Goal: Find contact information: Find contact information

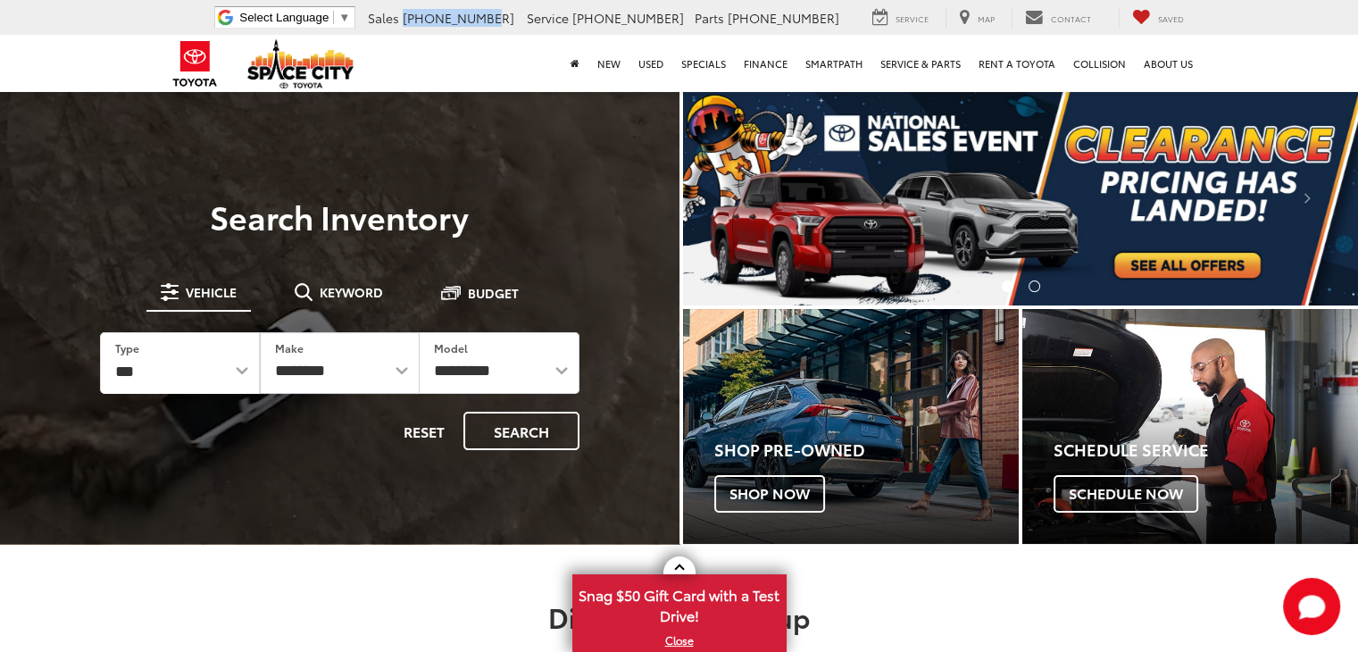
drag, startPoint x: 579, startPoint y: 15, endPoint x: 495, endPoint y: 15, distance: 83.9
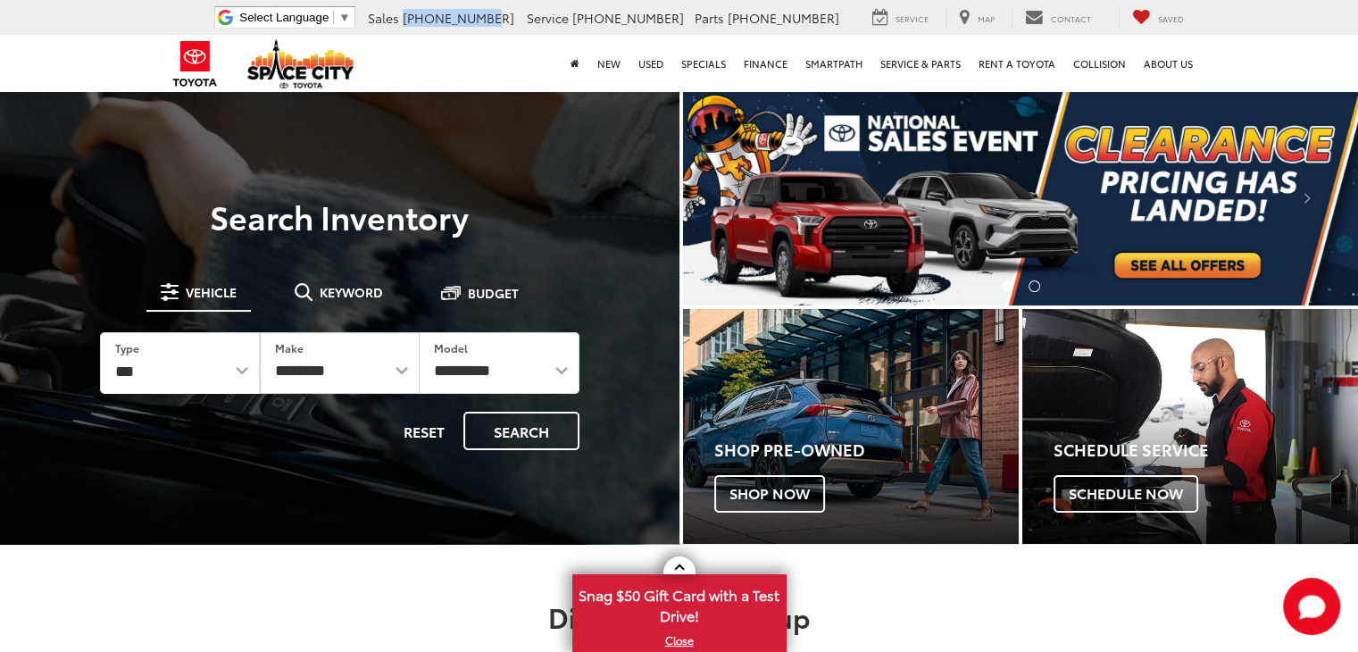
click at [495, 15] on ul "Select Language ​ ▼ Sales [PHONE_NUMBER] Service [PHONE_NUMBER] Parts [PHONE_NU…" at bounding box center [705, 17] width 991 height 22
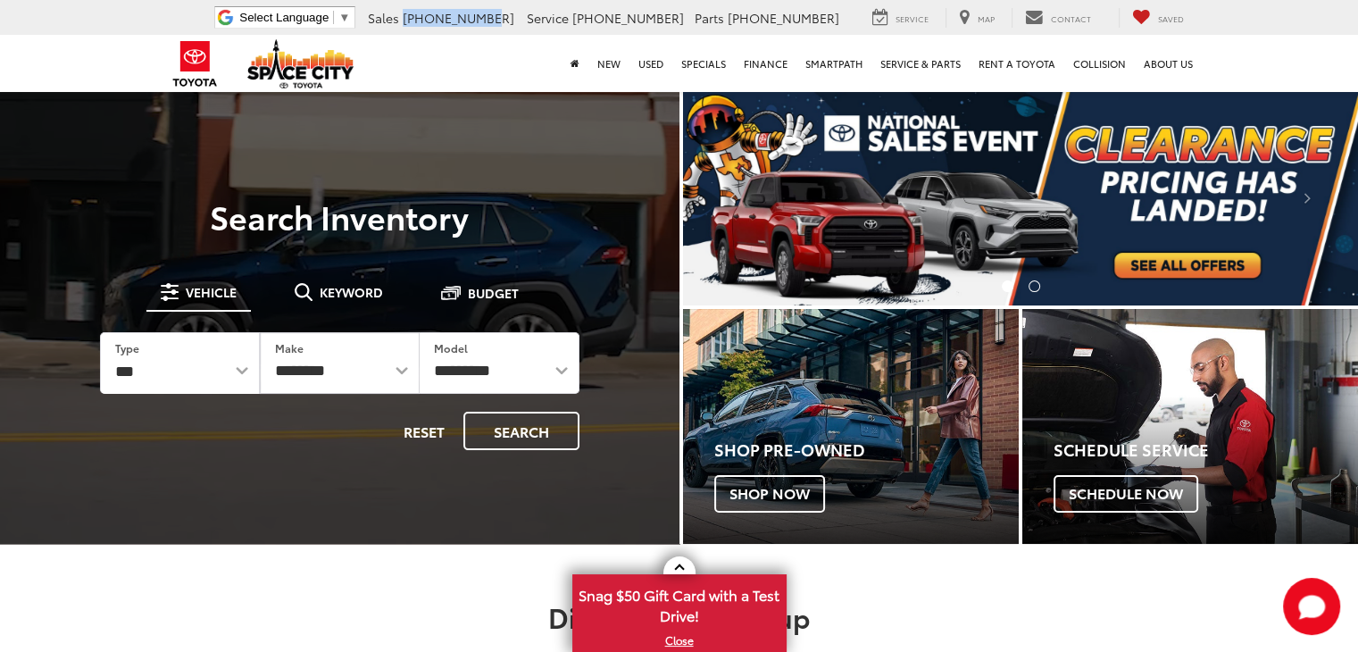
copy span "[PHONE_NUMBER]"
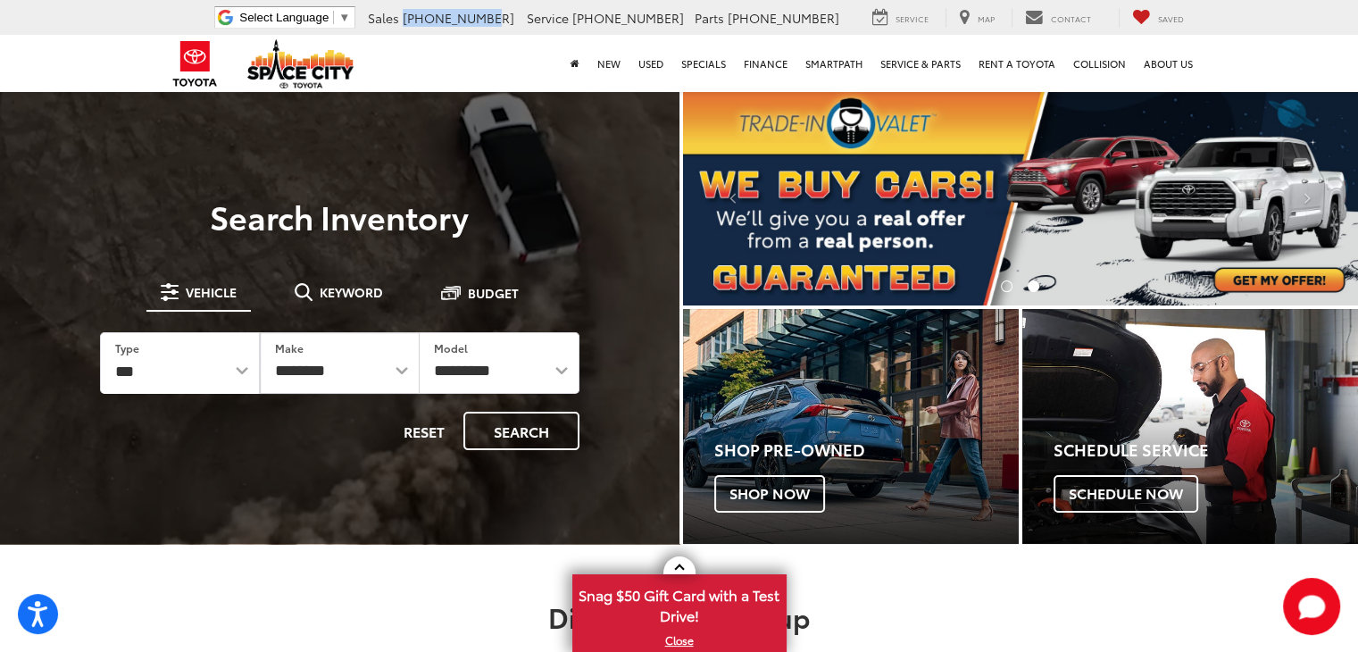
copy span "[PHONE_NUMBER]"
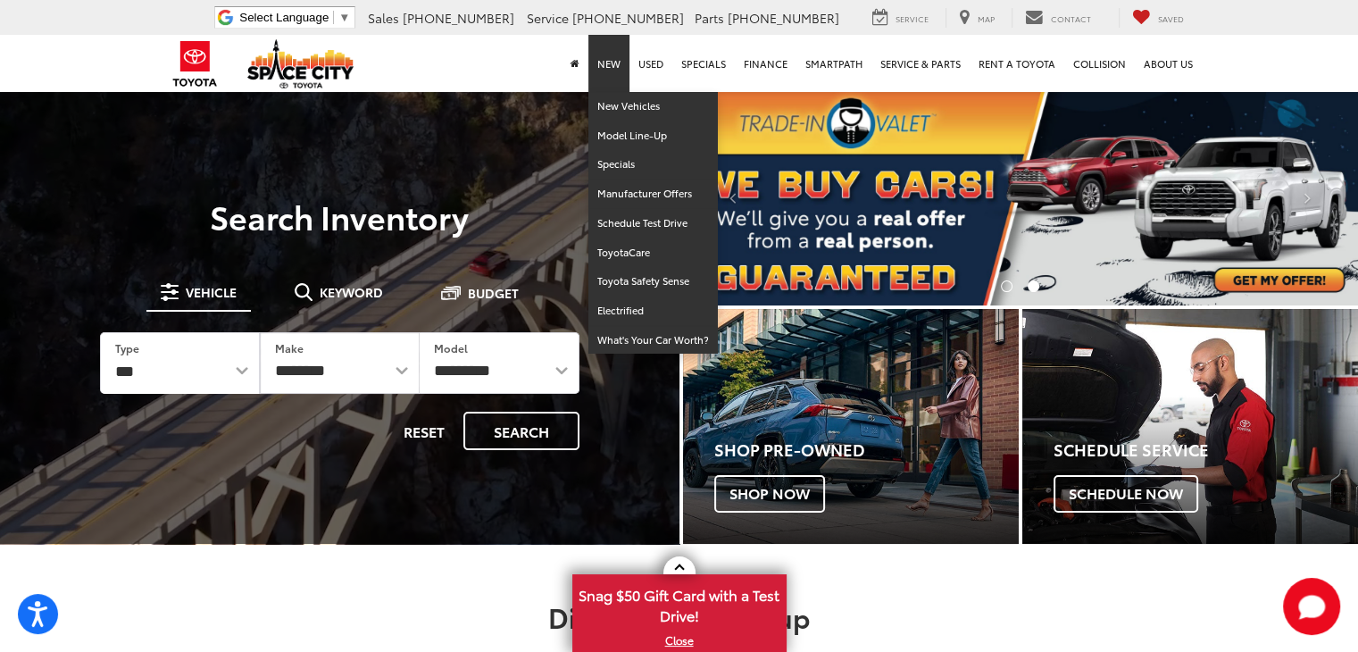
click at [606, 43] on link "New" at bounding box center [609, 63] width 41 height 57
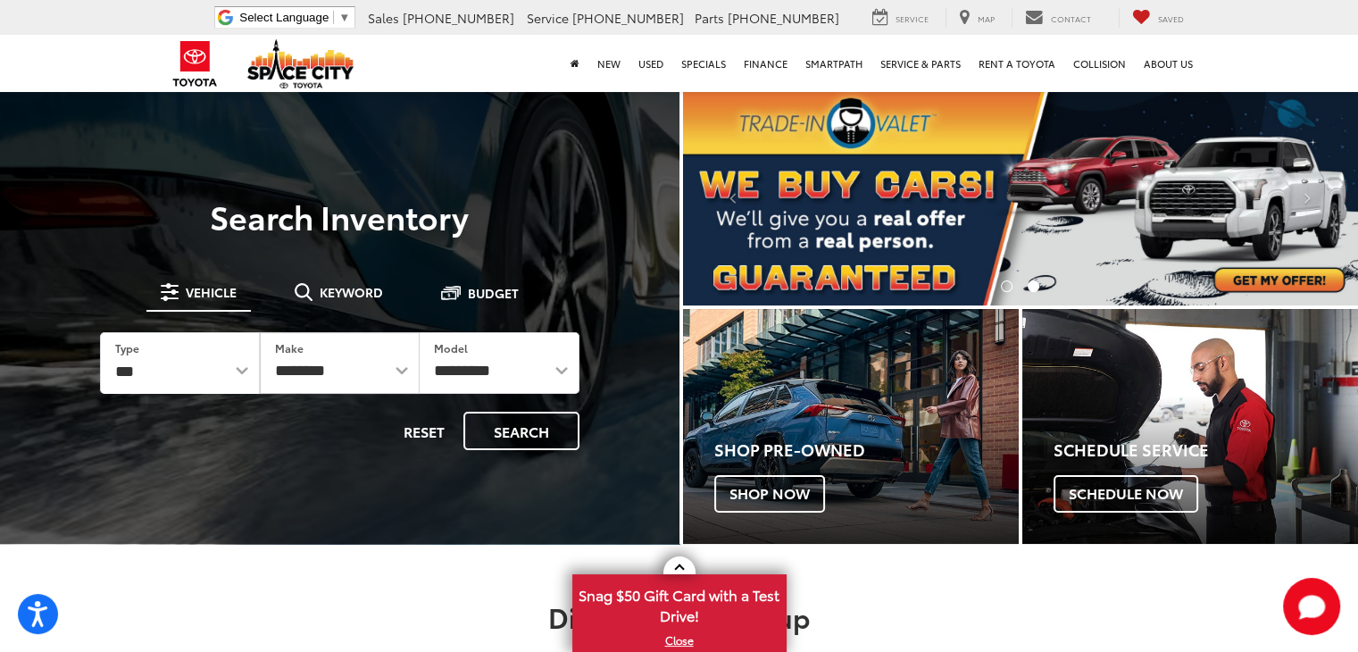
click at [514, 14] on span "[PHONE_NUMBER]" at bounding box center [459, 18] width 112 height 18
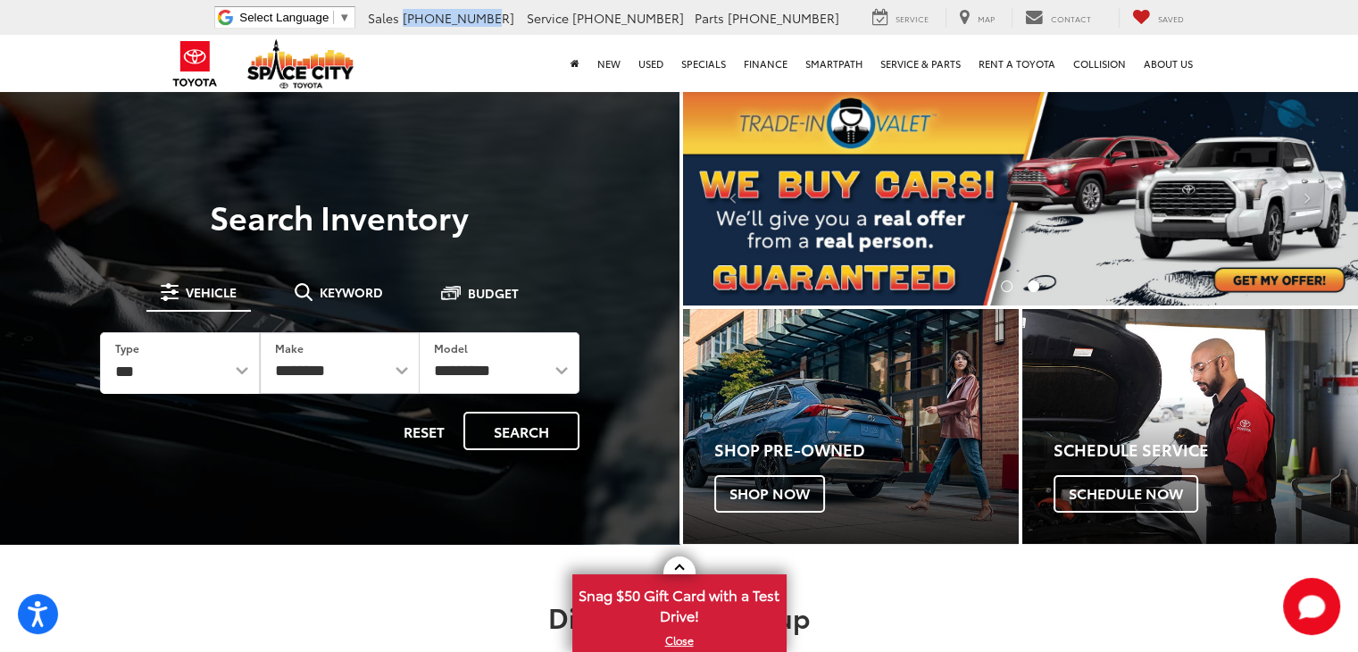
drag, startPoint x: 575, startPoint y: 15, endPoint x: 493, endPoint y: 15, distance: 82.2
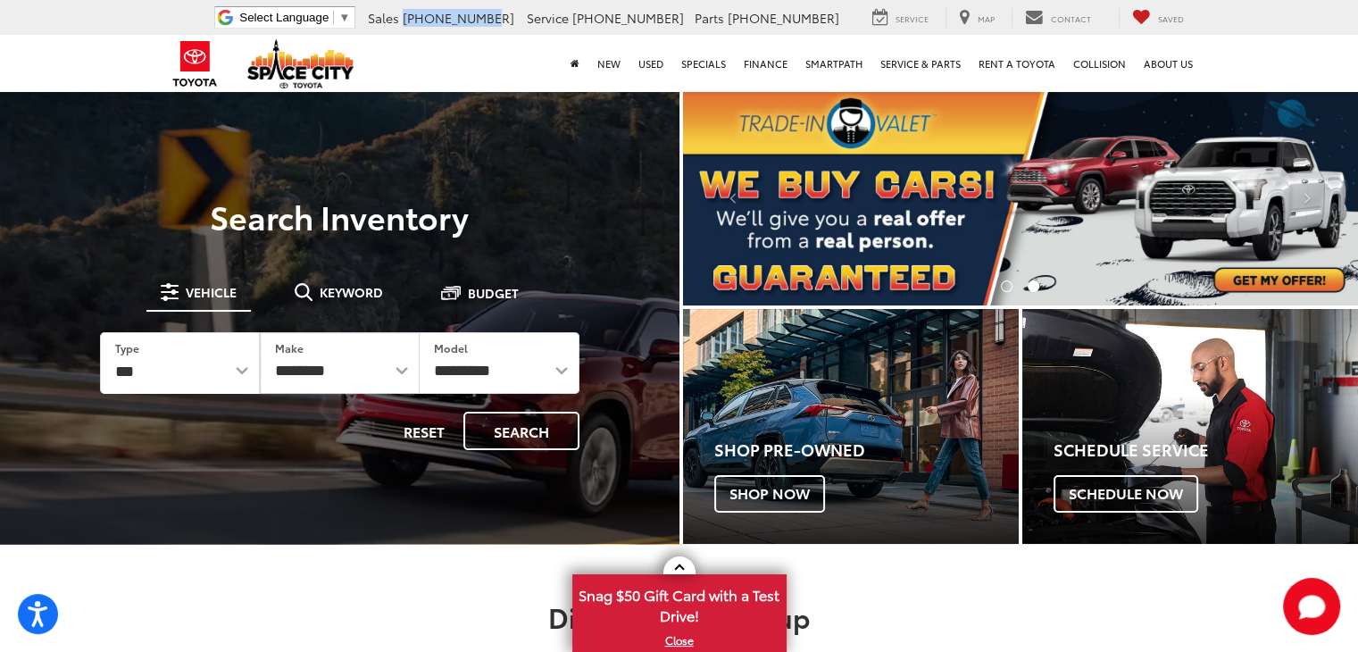
click at [493, 15] on li "Sales [PHONE_NUMBER]" at bounding box center [440, 18] width 155 height 18
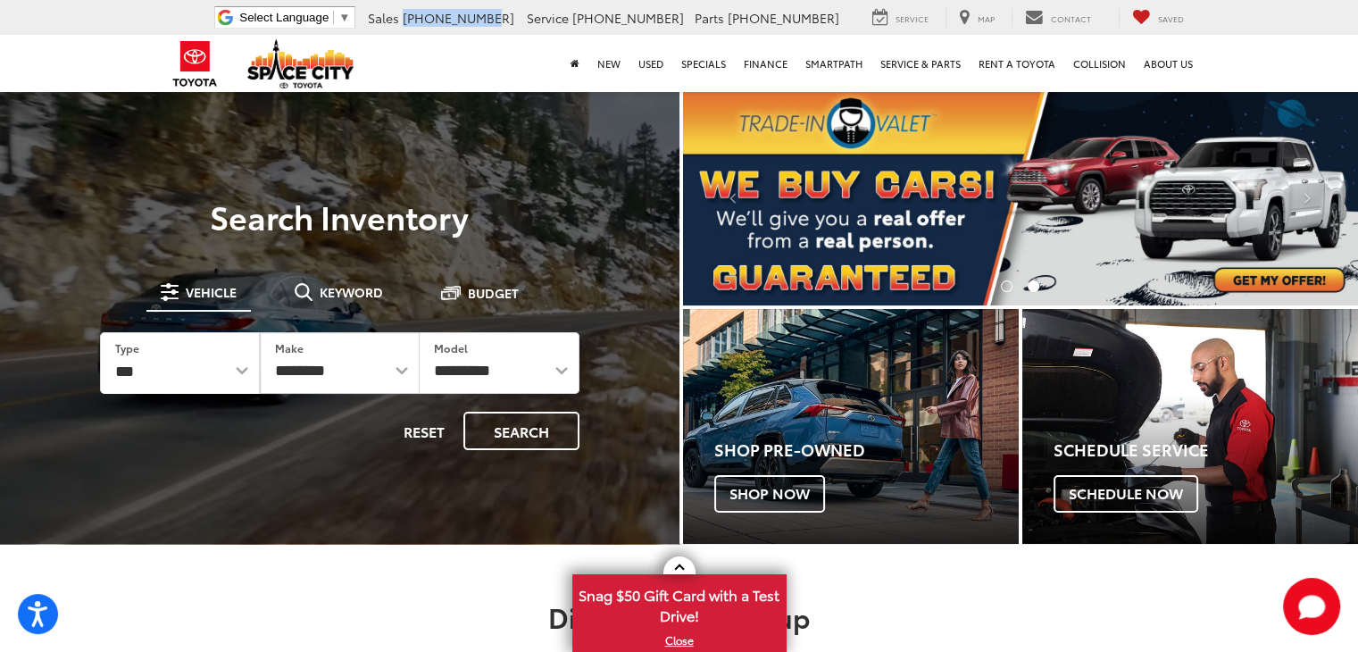
copy span "[PHONE_NUMBER]"
